Goal: Task Accomplishment & Management: Manage account settings

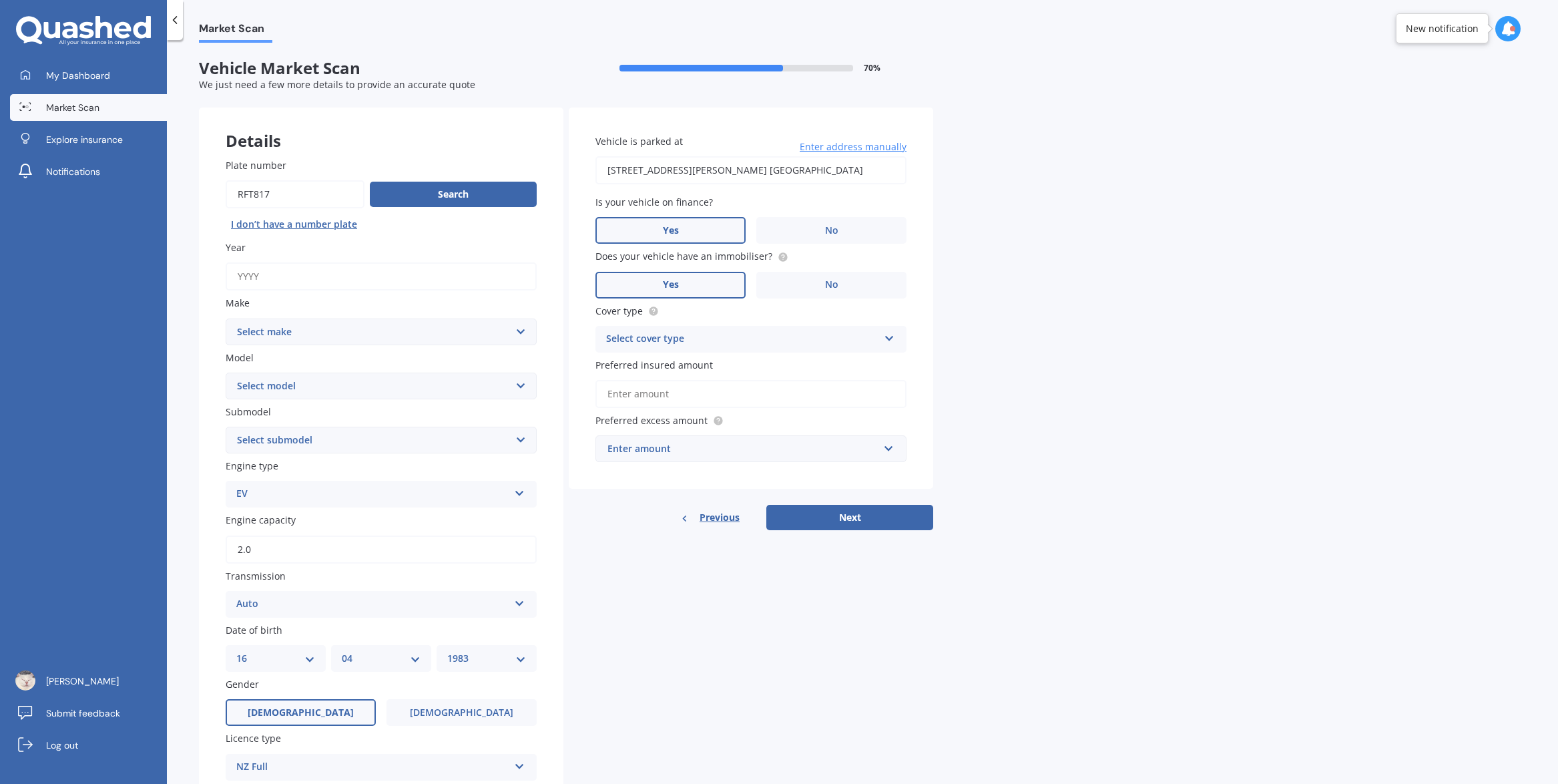
select select "16"
select select "04"
select select "1983"
click at [111, 157] on div "My Dashboard Market Scan Explore insurance Notifications" at bounding box center [83, 126] width 167 height 129
click at [107, 176] on link "Notifications" at bounding box center [88, 172] width 157 height 27
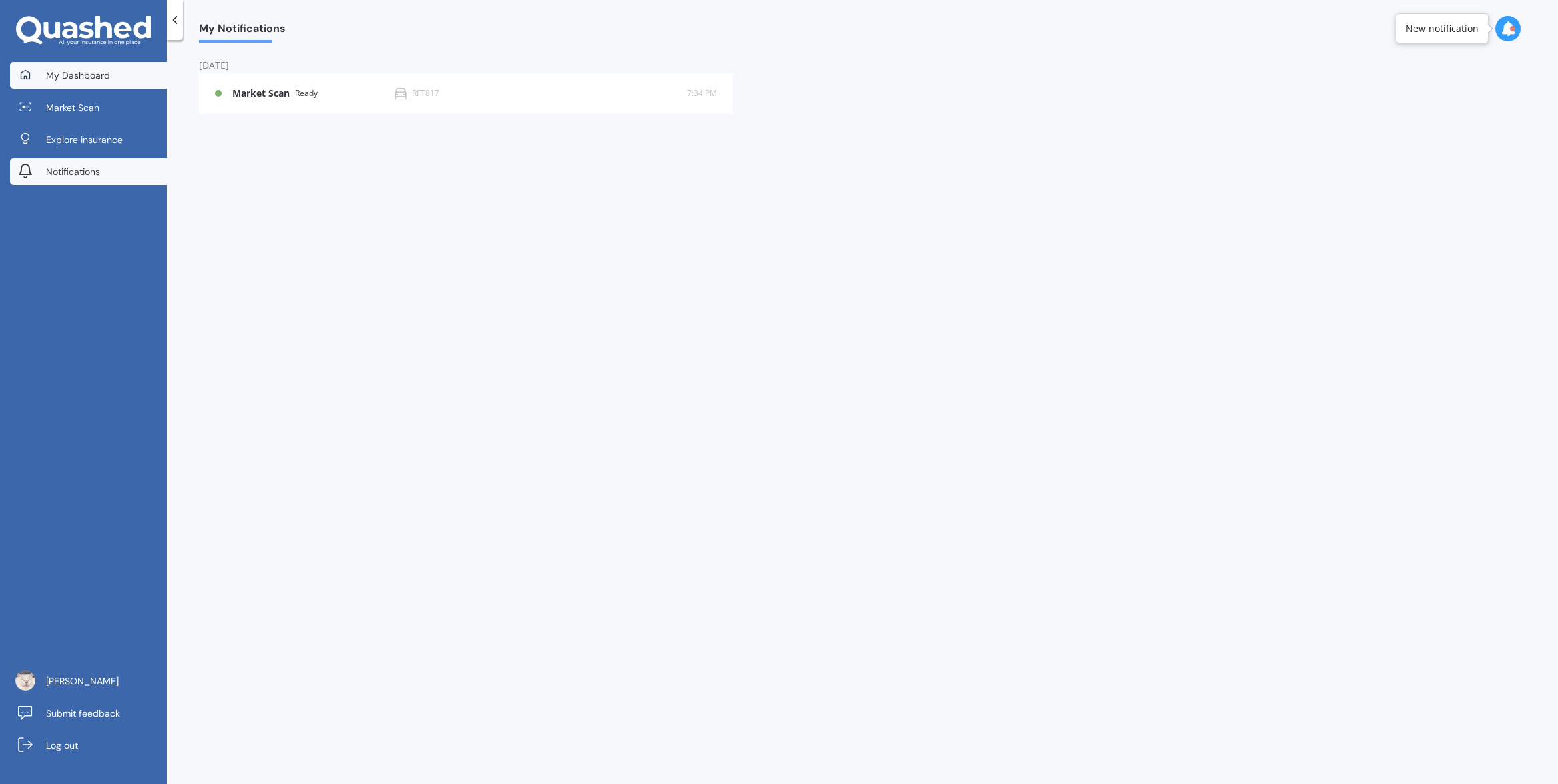
click at [90, 73] on span "My Dashboard" at bounding box center [78, 75] width 64 height 14
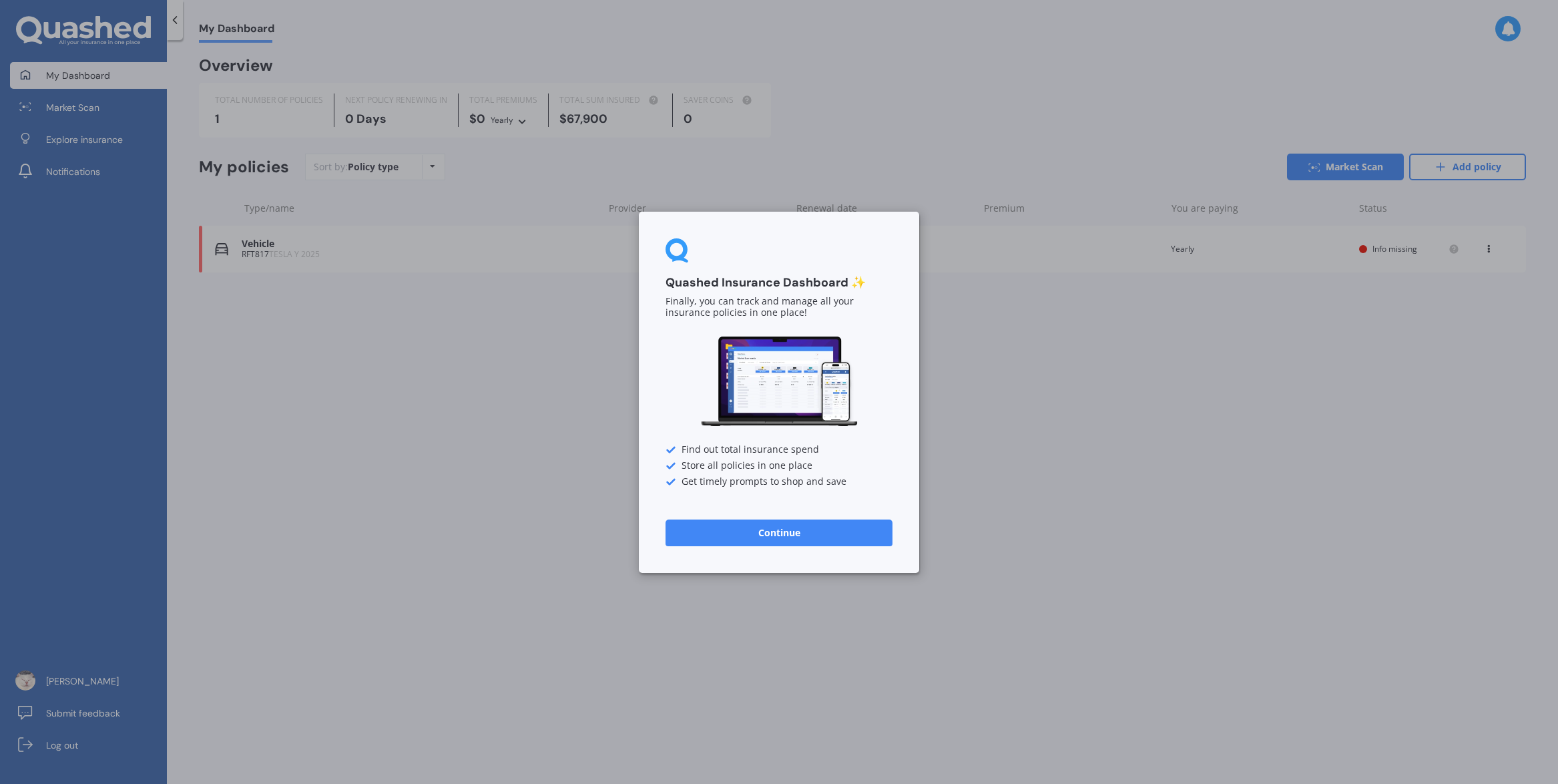
click at [779, 538] on button "Continue" at bounding box center [779, 532] width 227 height 27
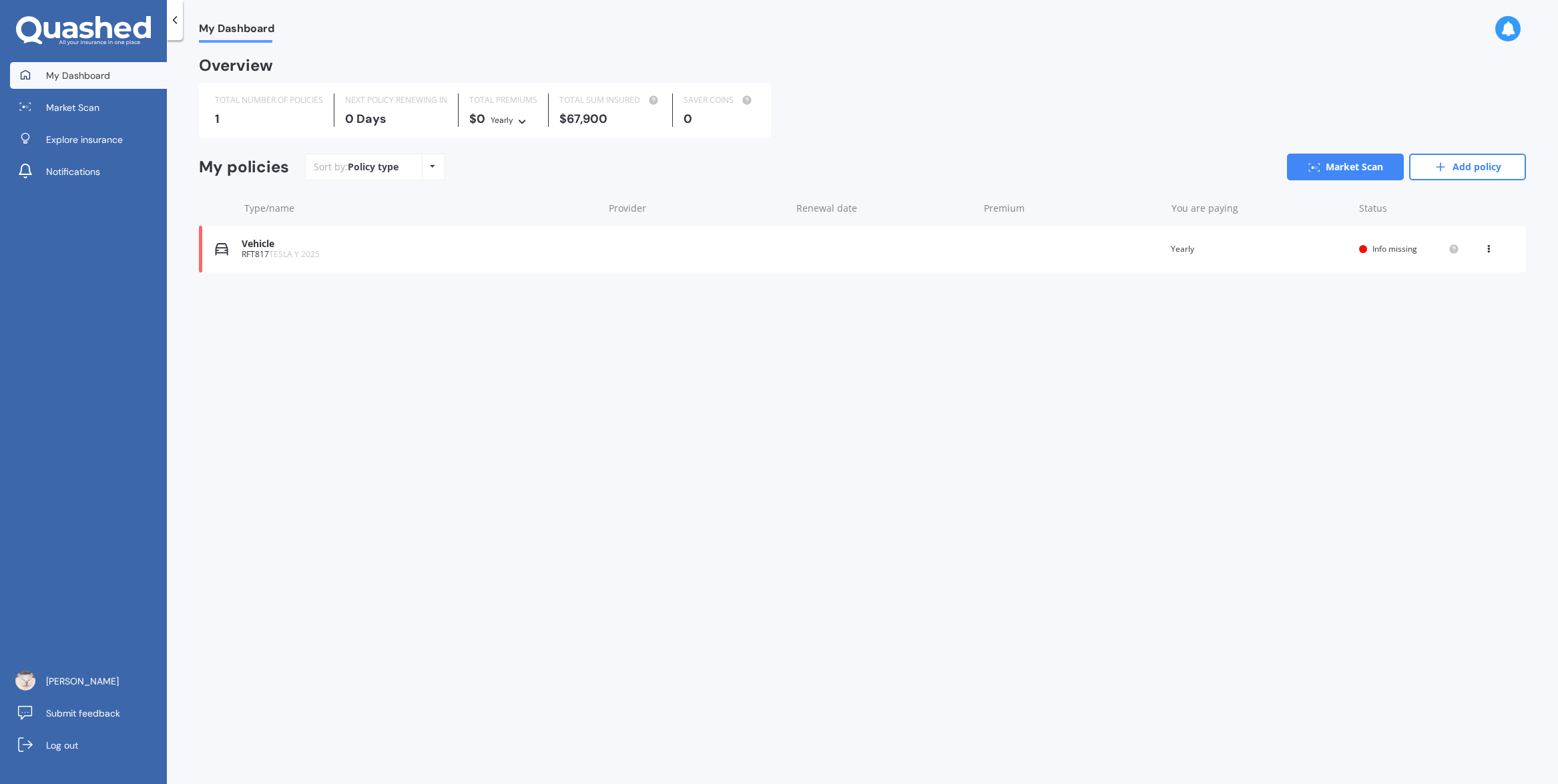
click at [412, 241] on div "Vehicle" at bounding box center [419, 244] width 355 height 12
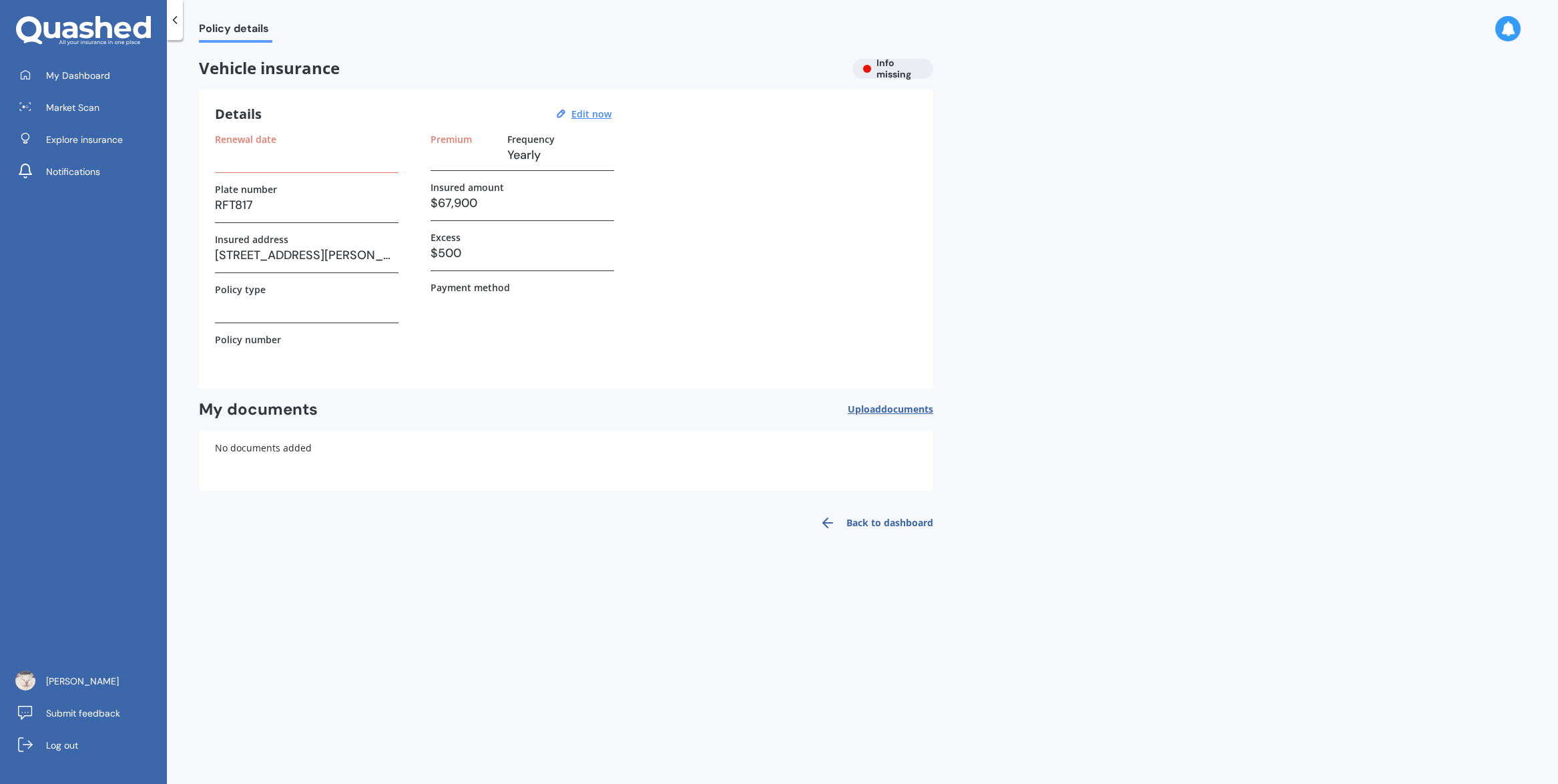
click at [335, 165] on div "Renewal date" at bounding box center [307, 153] width 184 height 40
click at [585, 111] on u "Edit now" at bounding box center [591, 113] width 40 height 13
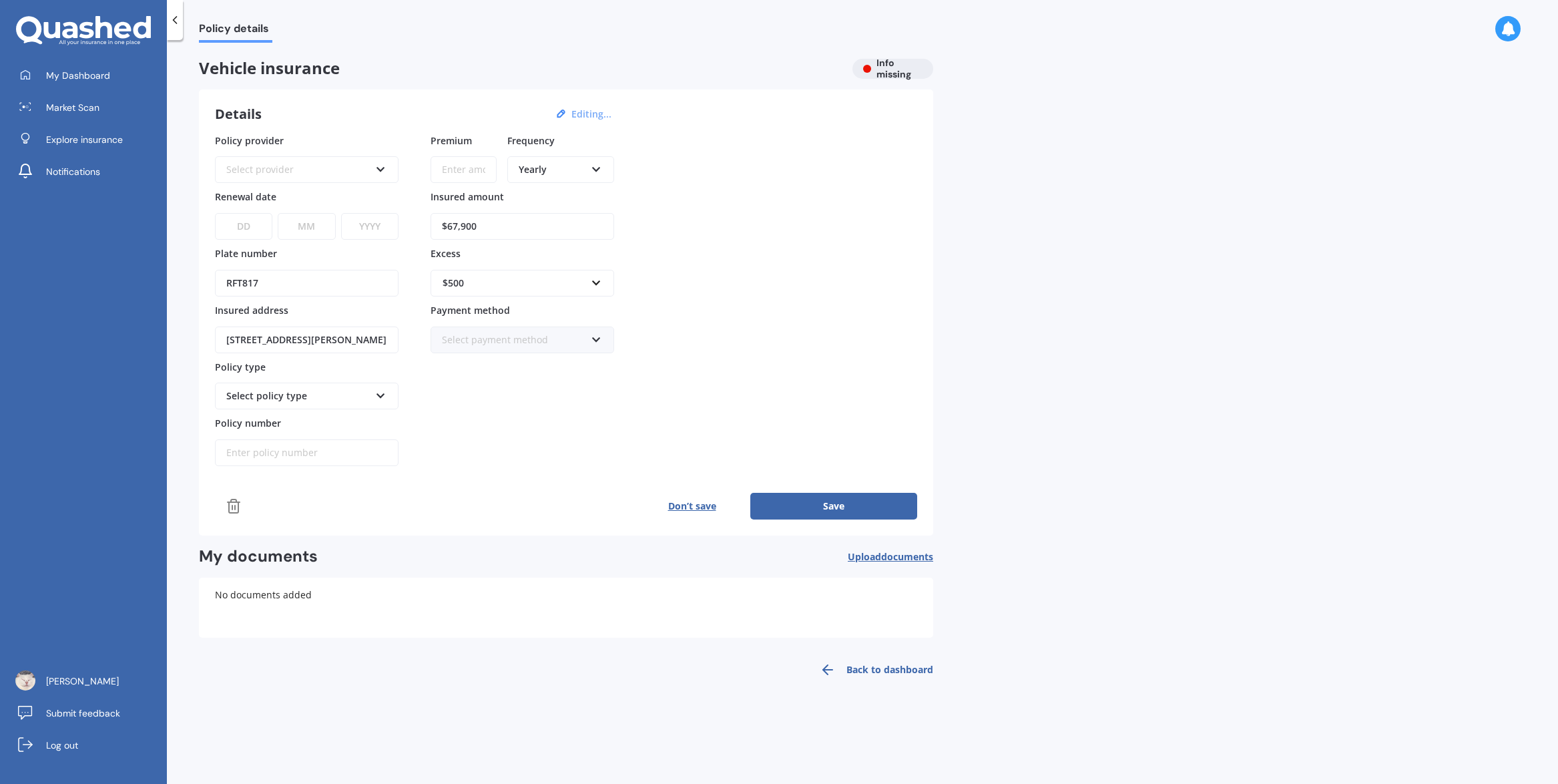
click at [376, 171] on icon at bounding box center [381, 167] width 12 height 10
click at [367, 192] on div "AA" at bounding box center [307, 194] width 181 height 24
